Goal: Task Accomplishment & Management: Use online tool/utility

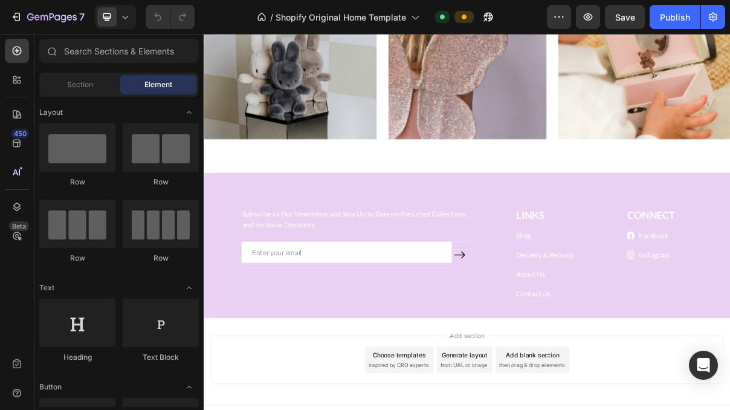
scroll to position [1791, 0]
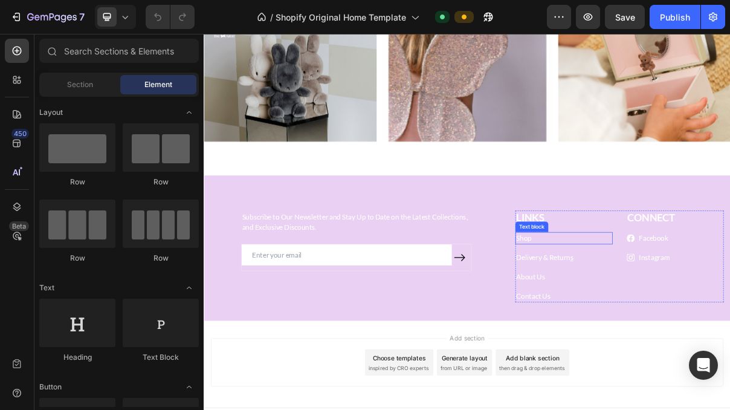
click at [648, 312] on link "Shop" at bounding box center [644, 314] width 21 height 11
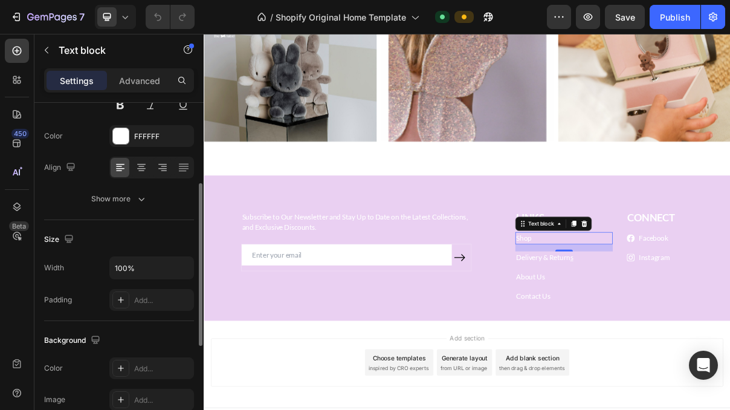
scroll to position [154, 0]
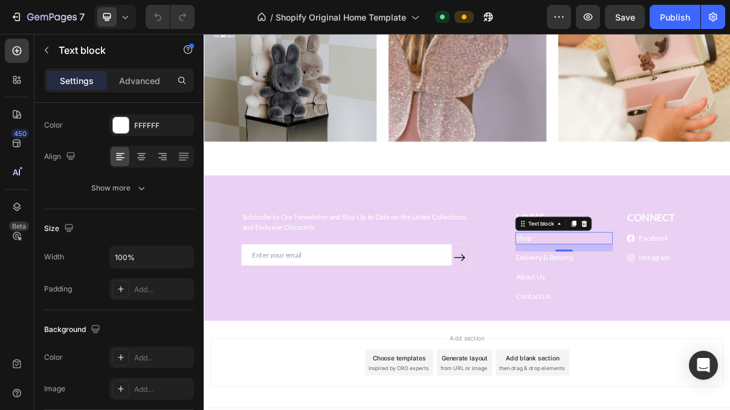
click at [694, 343] on div "16" at bounding box center [700, 343] width 12 height 10
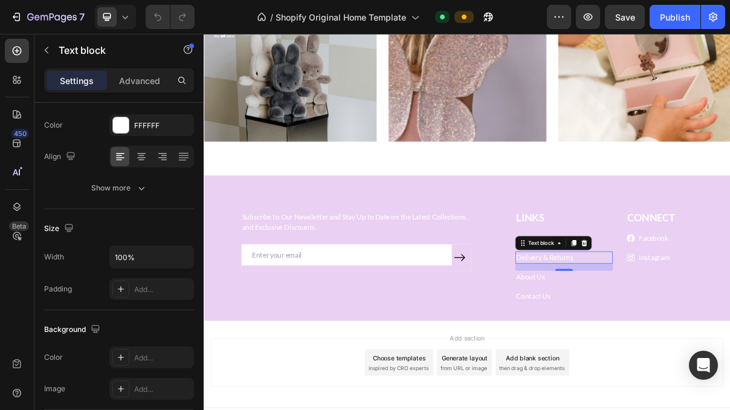
click at [657, 341] on link "Delivery & Return" at bounding box center [671, 340] width 74 height 11
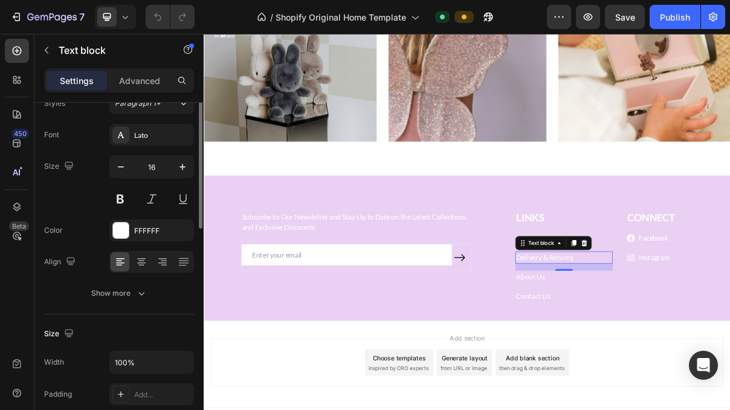
scroll to position [0, 0]
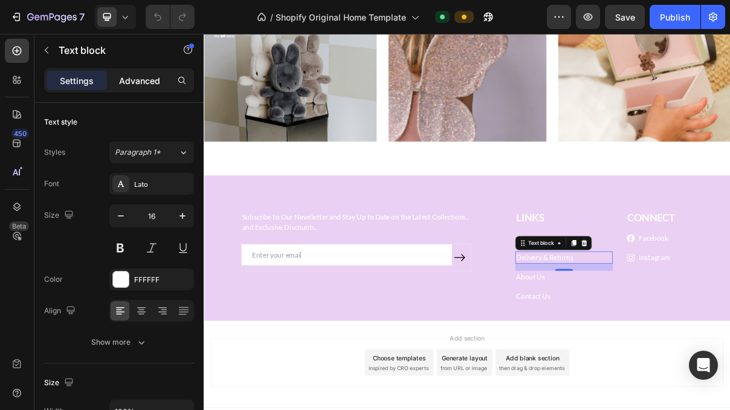
click at [146, 75] on p "Advanced" at bounding box center [139, 80] width 41 height 13
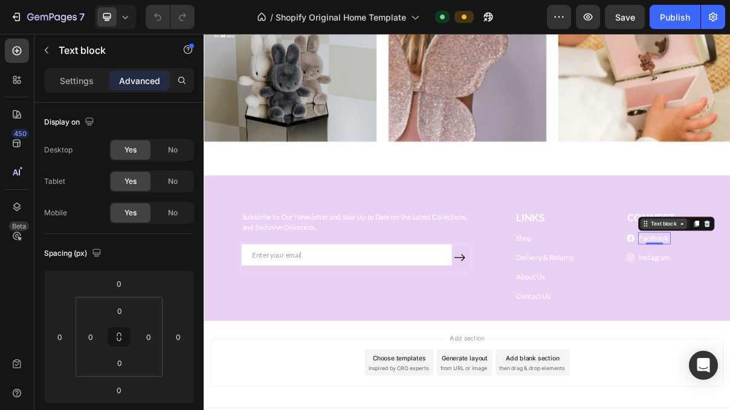
click at [59, 77] on div "Settings" at bounding box center [77, 80] width 60 height 19
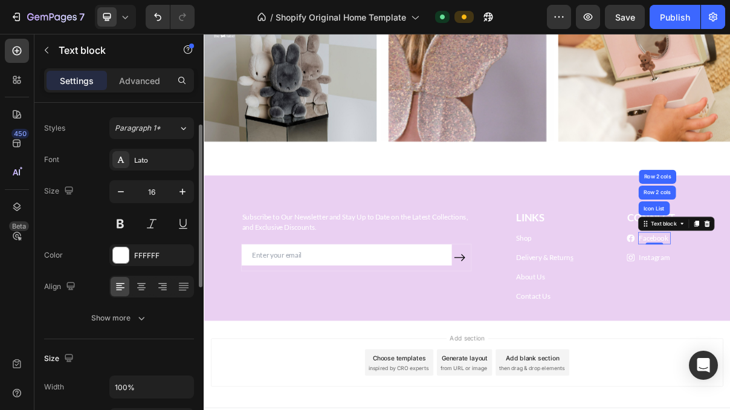
scroll to position [18, 0]
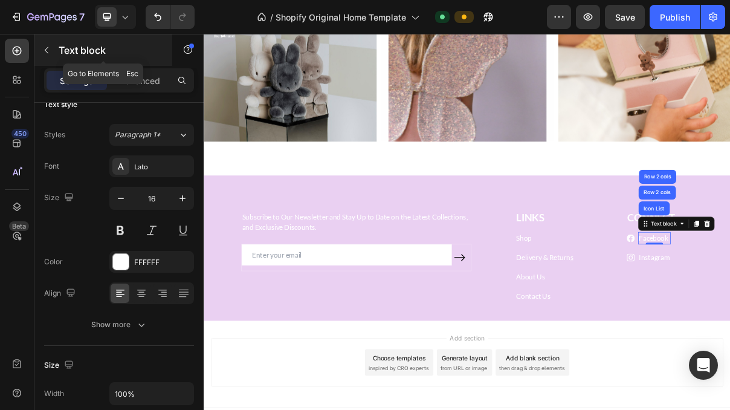
click at [48, 48] on icon "button" at bounding box center [47, 50] width 10 height 10
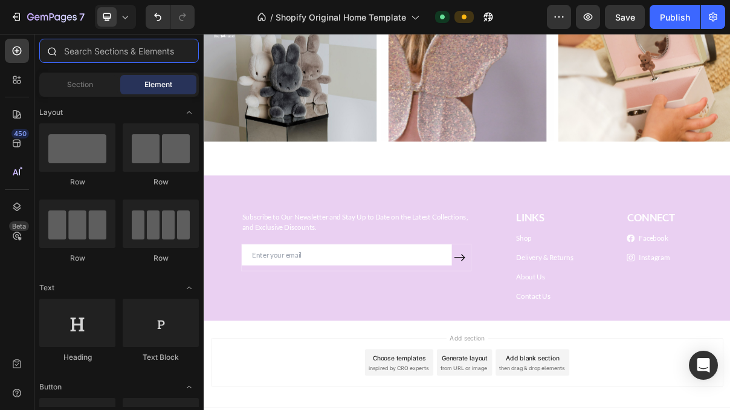
click at [126, 47] on input "text" at bounding box center [118, 51] width 159 height 24
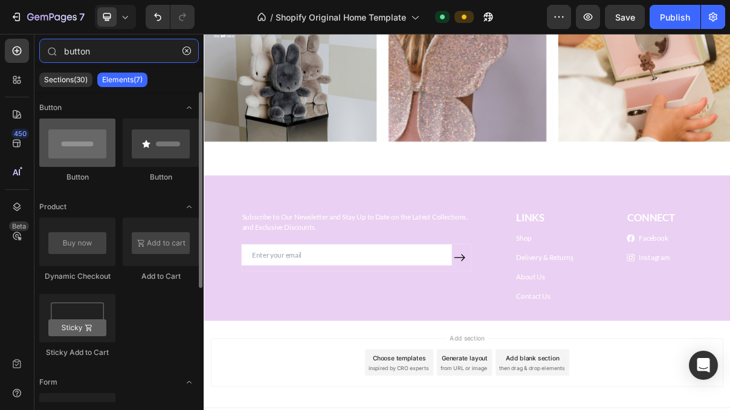
type input "button"
click at [93, 159] on div at bounding box center [77, 142] width 76 height 48
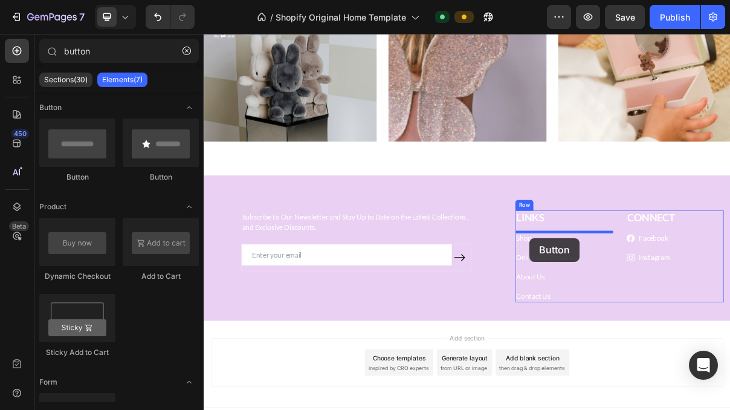
drag, startPoint x: 289, startPoint y: 182, endPoint x: 652, endPoint y: 315, distance: 386.8
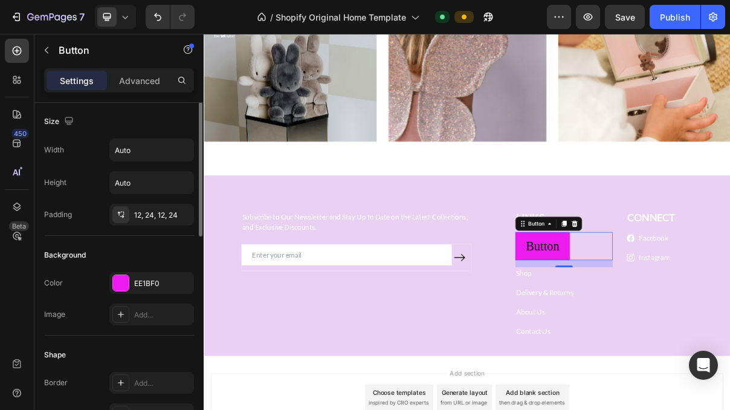
scroll to position [0, 0]
click at [147, 76] on p "Advanced" at bounding box center [139, 80] width 41 height 13
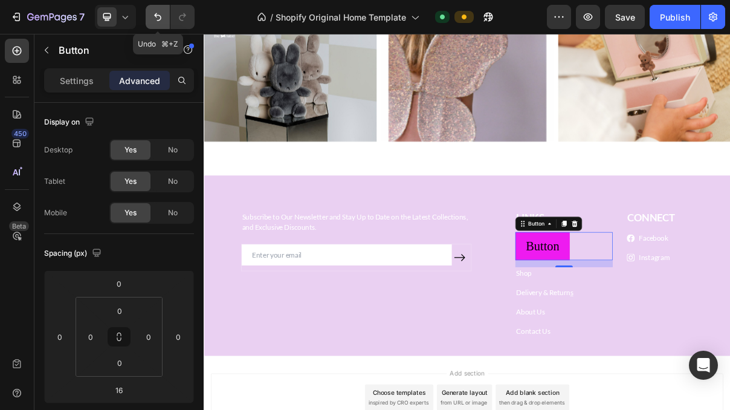
click at [153, 18] on icon "Undo/Redo" at bounding box center [158, 17] width 12 height 12
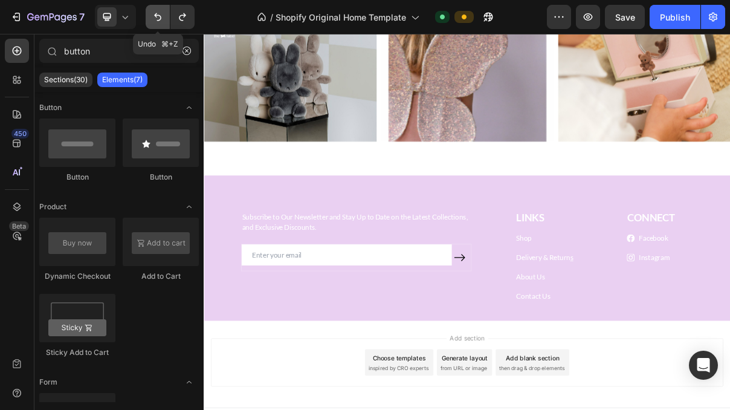
click at [153, 18] on icon "Undo/Redo" at bounding box center [158, 17] width 12 height 12
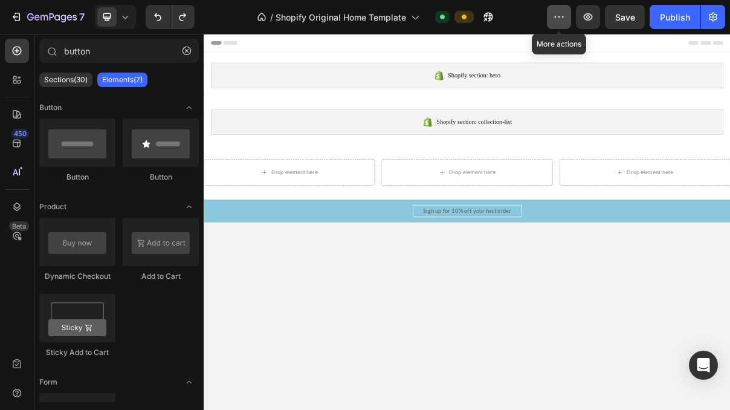
click at [562, 16] on icon "button" at bounding box center [559, 17] width 12 height 12
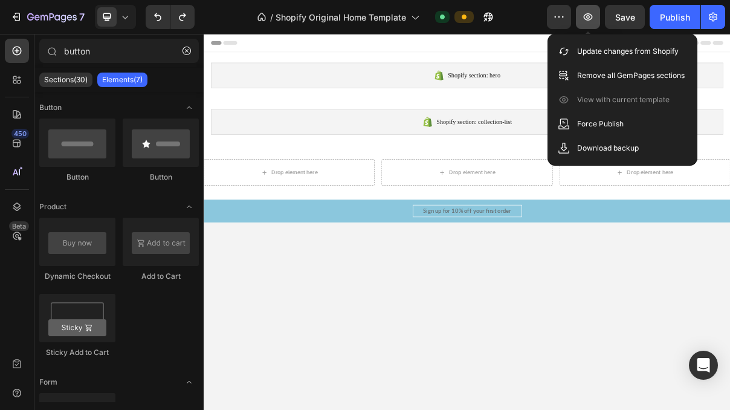
click at [588, 24] on button "button" at bounding box center [588, 17] width 24 height 24
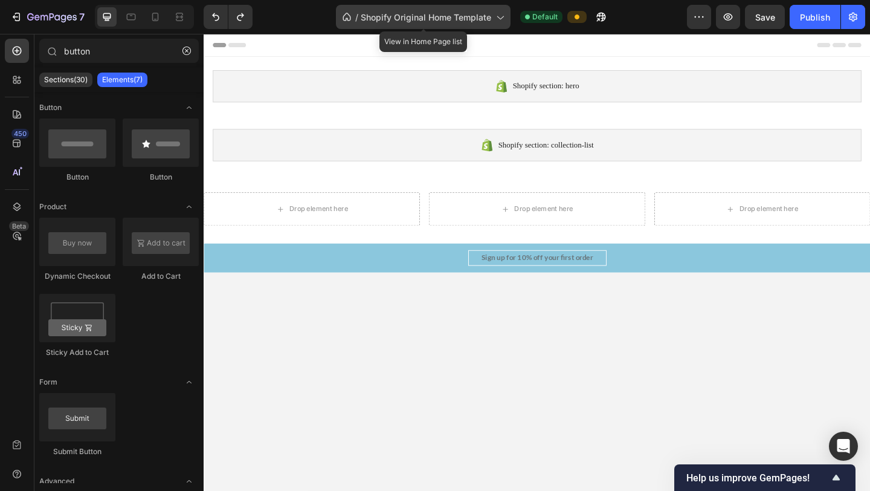
click at [501, 18] on icon at bounding box center [500, 17] width 12 height 12
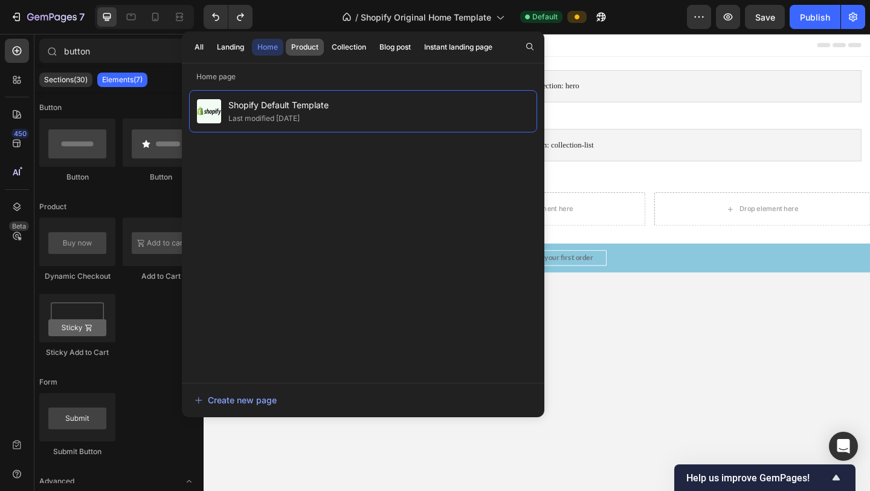
click at [316, 45] on div "Product" at bounding box center [304, 47] width 27 height 11
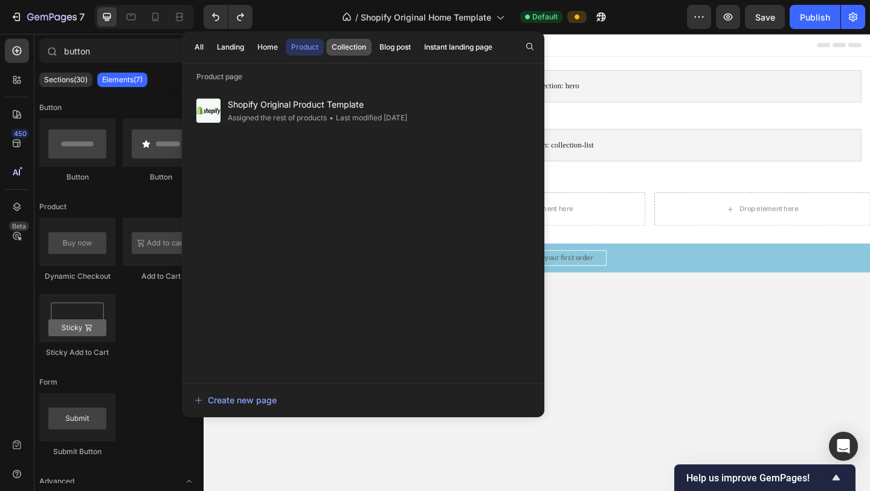
click at [341, 48] on div "Collection" at bounding box center [349, 47] width 34 height 11
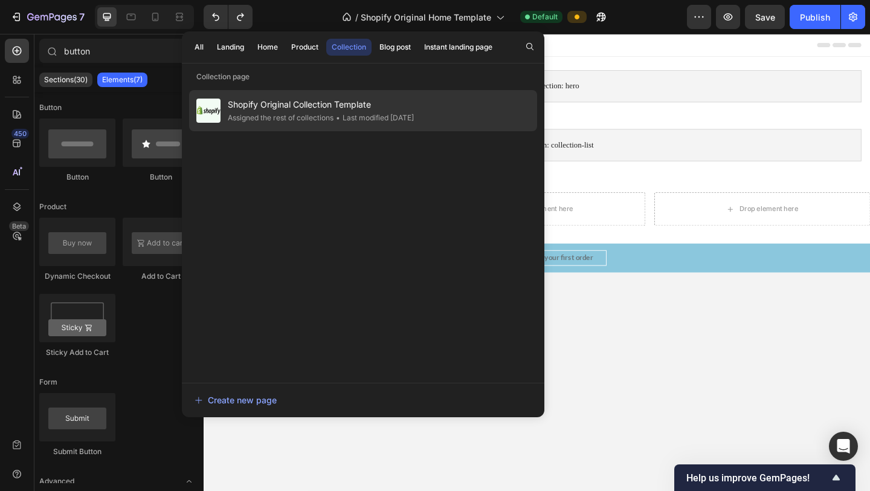
click at [315, 103] on span "Shopify Original Collection Template" at bounding box center [321, 104] width 186 height 14
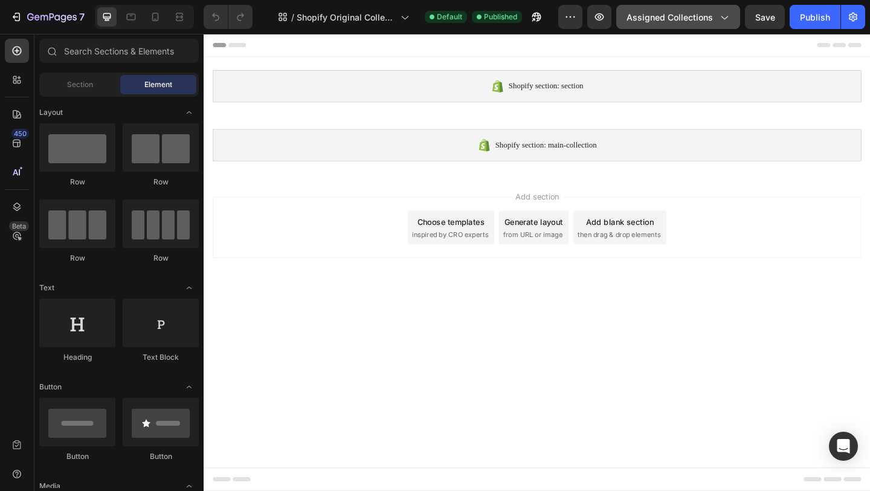
click at [697, 20] on span "Assigned Collections" at bounding box center [669, 17] width 86 height 13
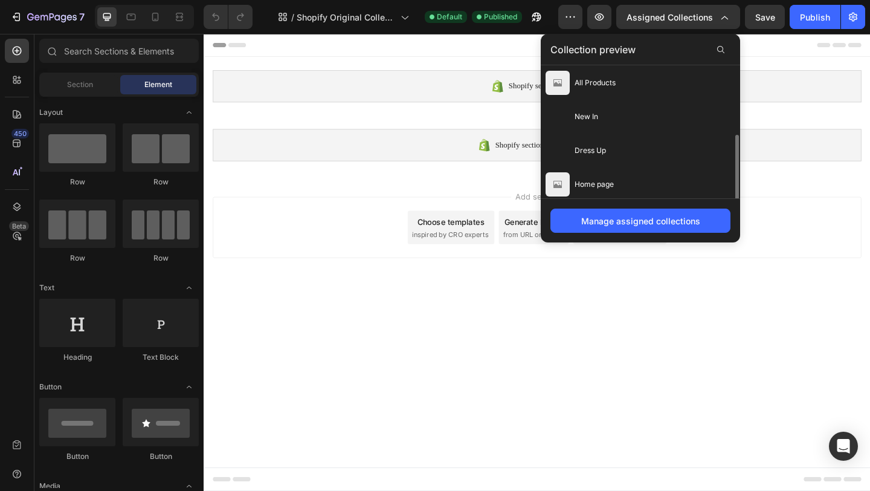
scroll to position [138, 0]
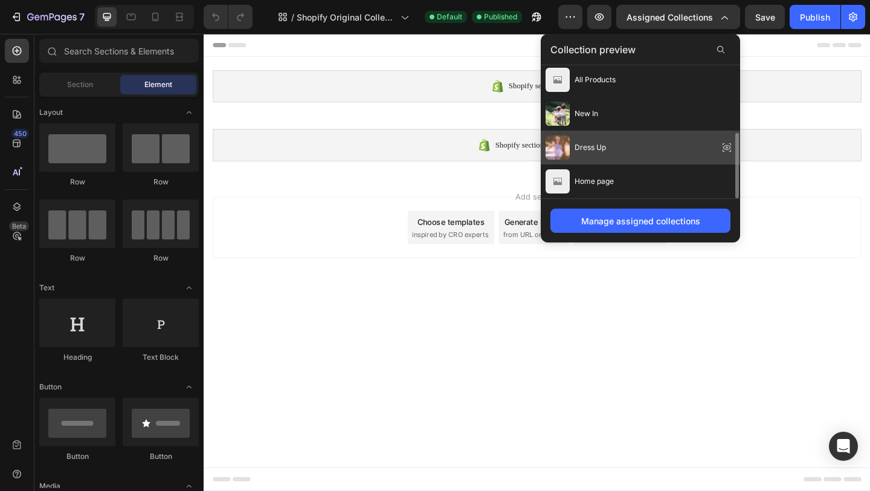
click at [595, 147] on span "Dress Up" at bounding box center [590, 147] width 31 height 11
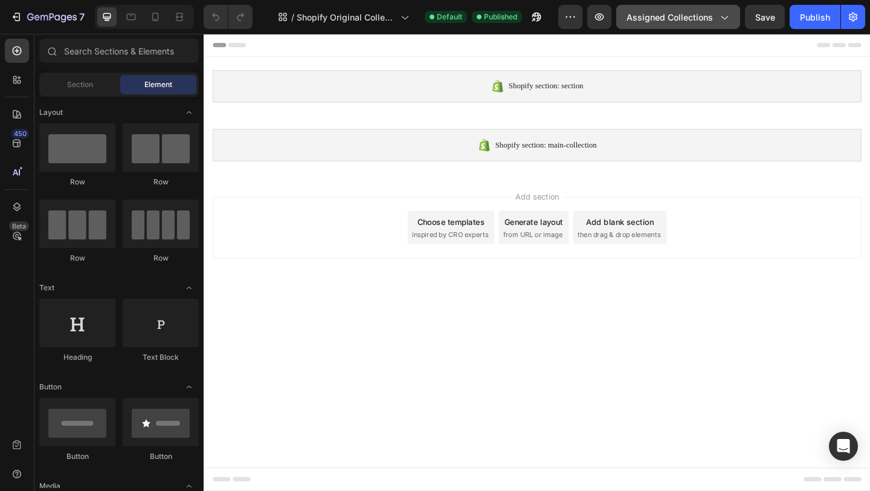
click at [672, 20] on span "Assigned Collections" at bounding box center [669, 17] width 86 height 13
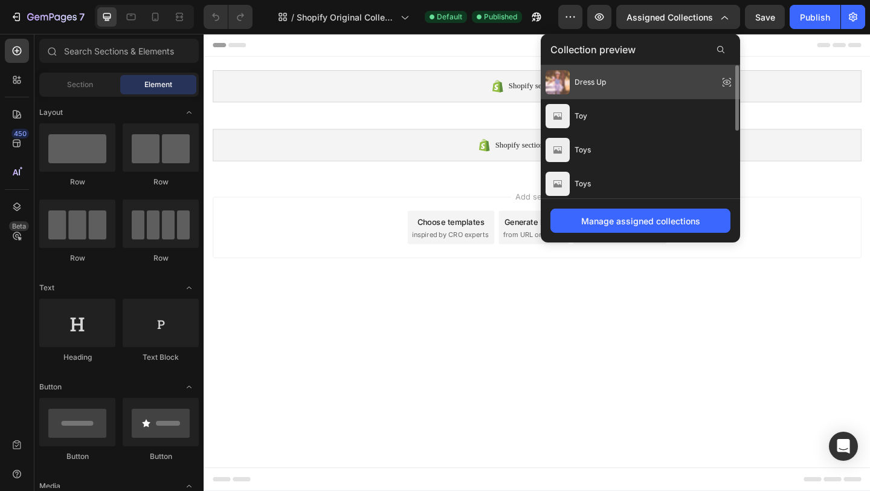
scroll to position [4, 0]
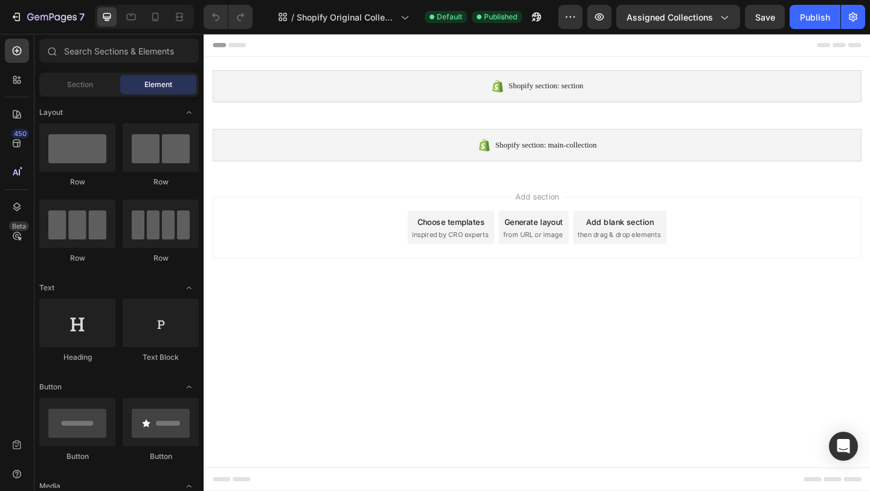
click at [372, 311] on body "Shopify section: section Shopify section: section Shopify section: main-collect…" at bounding box center [566, 282] width 725 height 497
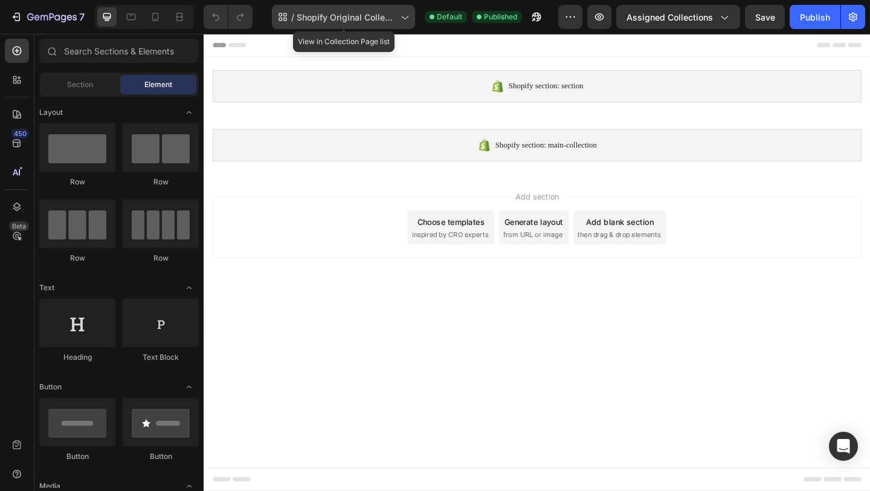
click at [368, 21] on span "Shopify Original Collection Template" at bounding box center [346, 17] width 99 height 13
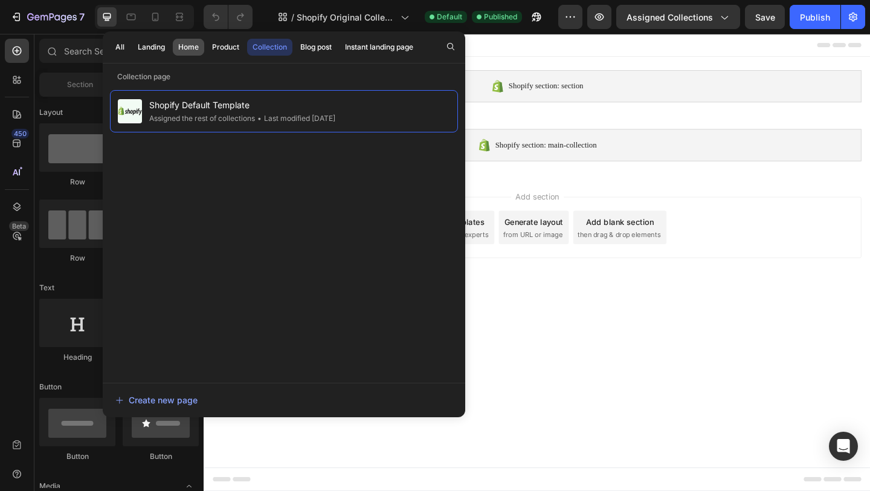
click at [189, 51] on div "Home" at bounding box center [188, 47] width 21 height 11
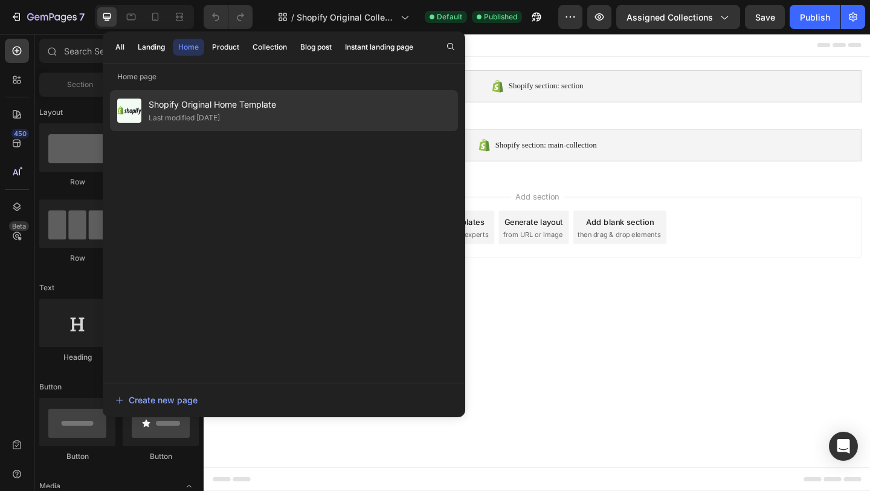
click at [254, 116] on div "Last modified [DATE]" at bounding box center [212, 118] width 127 height 12
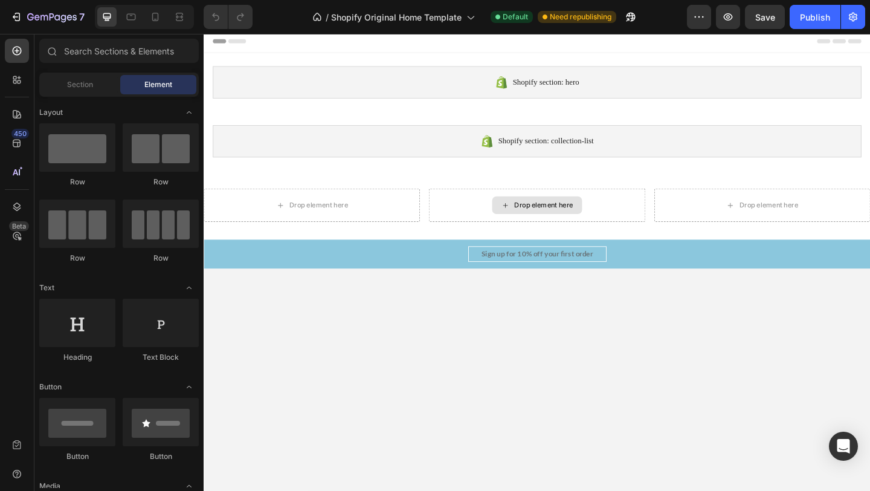
scroll to position [5, 0]
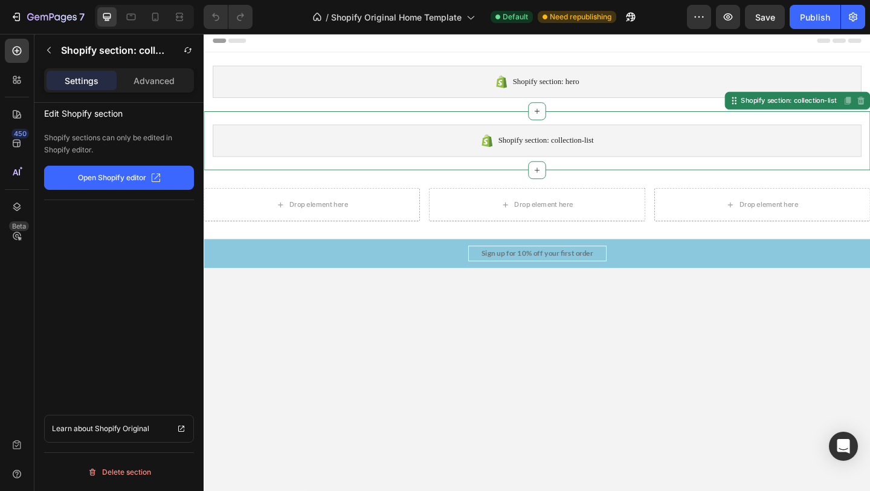
click at [610, 147] on span "Shopify section: collection-list" at bounding box center [576, 150] width 104 height 14
click at [137, 181] on p "Open Shopify editor" at bounding box center [112, 177] width 68 height 11
click at [857, 21] on icon "button" at bounding box center [853, 17] width 12 height 12
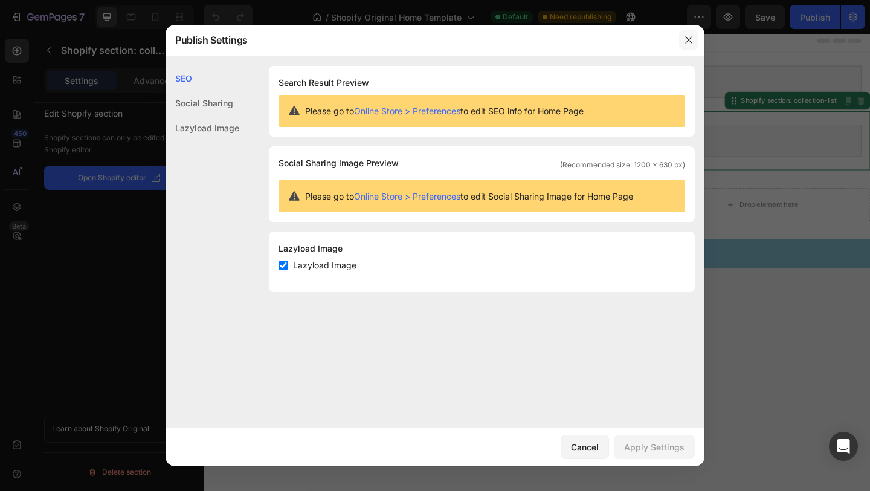
click at [690, 37] on icon "button" at bounding box center [689, 40] width 10 height 10
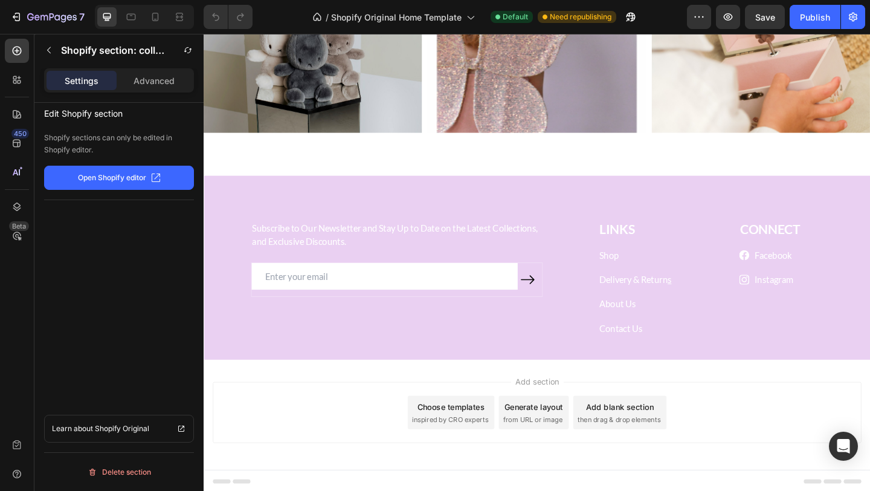
scroll to position [1833, 0]
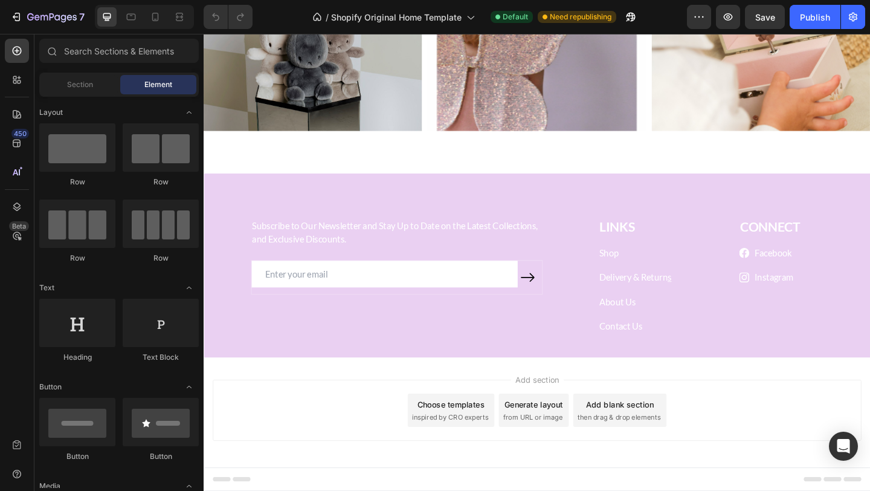
click at [477, 451] on span "inspired by CRO experts" at bounding box center [471, 450] width 83 height 11
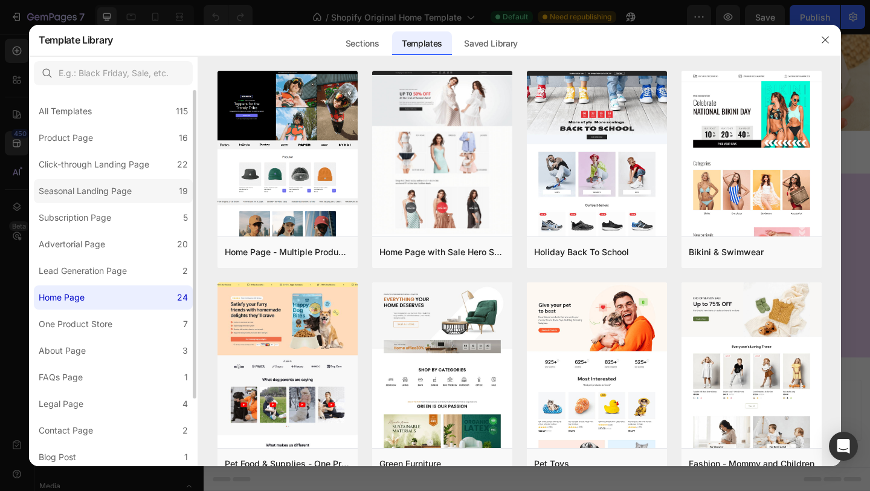
scroll to position [0, 0]
click at [111, 135] on label "Product Page 16" at bounding box center [113, 138] width 159 height 24
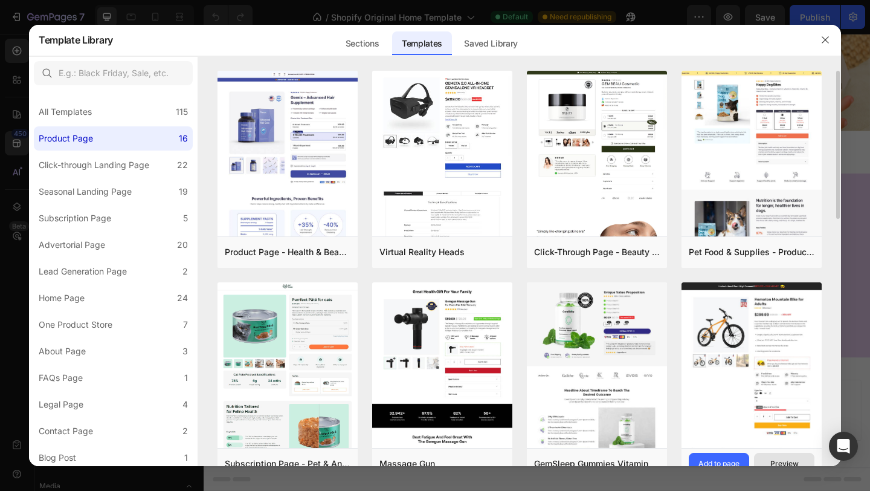
click at [771, 457] on button "Preview" at bounding box center [784, 463] width 60 height 22
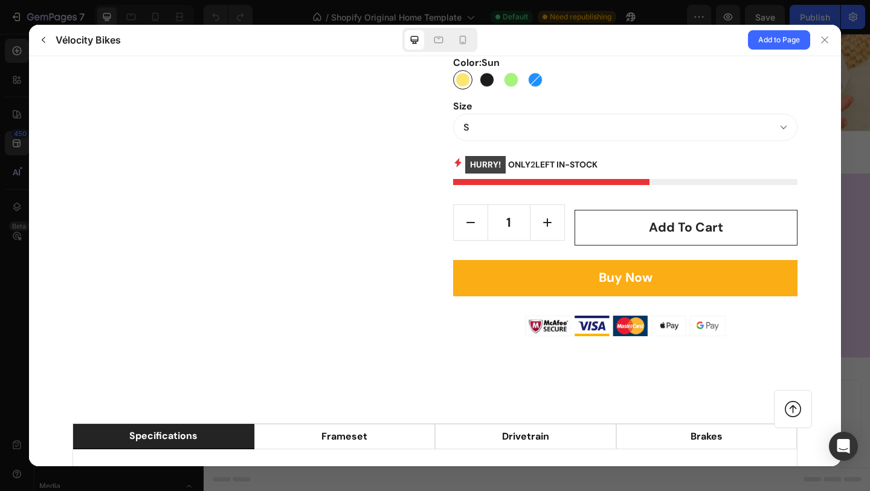
scroll to position [678, 0]
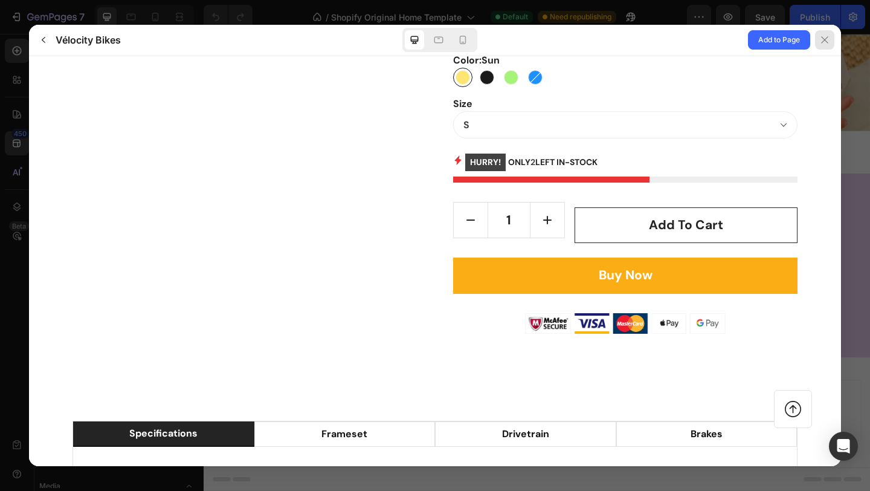
click at [833, 42] on div at bounding box center [824, 39] width 19 height 19
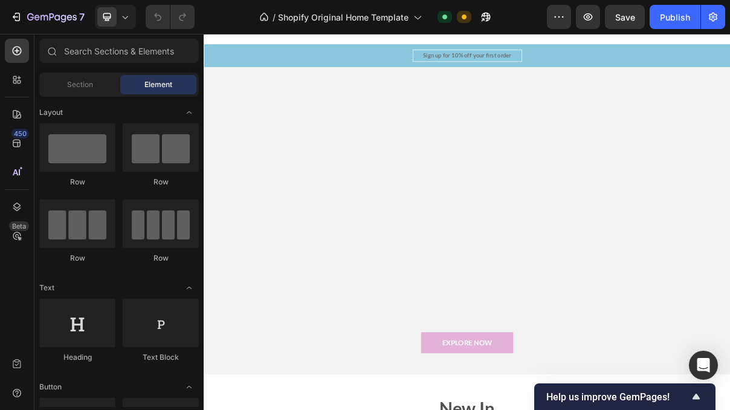
scroll to position [218, 0]
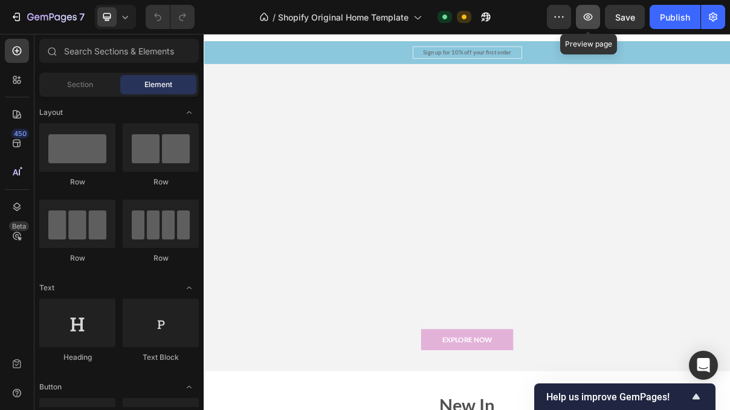
click at [591, 24] on button "button" at bounding box center [588, 17] width 24 height 24
